Goal: Find specific page/section: Find specific page/section

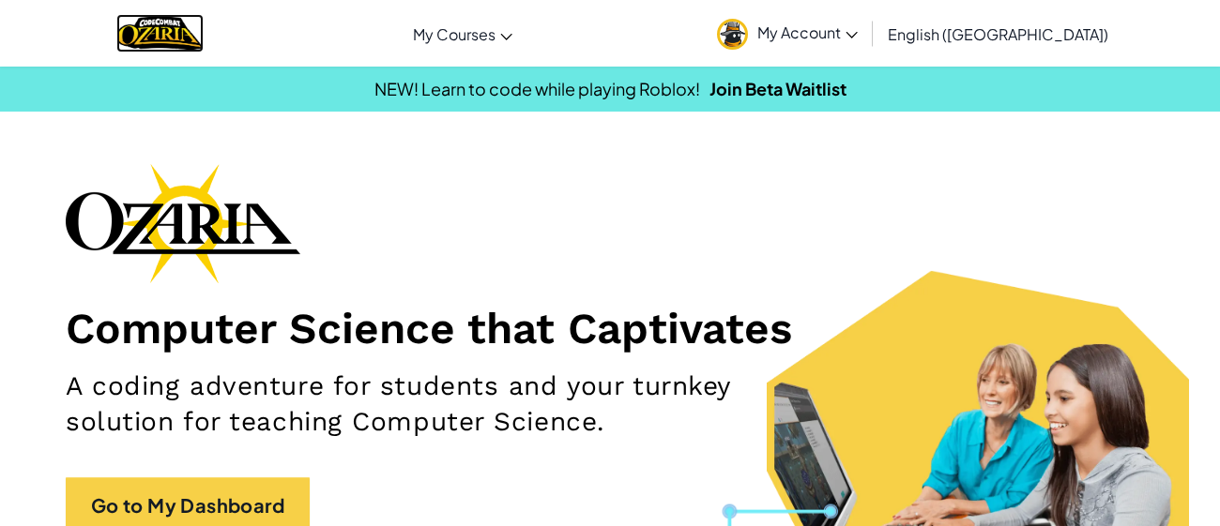
click at [204, 52] on img "Home" at bounding box center [159, 33] width 87 height 38
click at [867, 50] on link "My Account" at bounding box center [786, 33] width 159 height 59
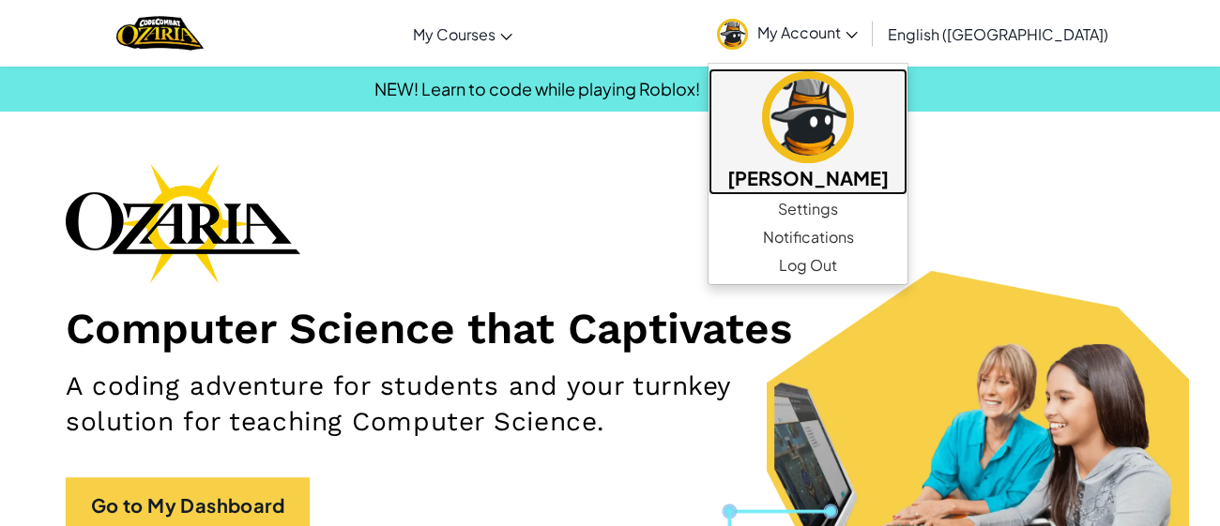
click at [854, 142] on img at bounding box center [808, 117] width 92 height 92
